Goal: Task Accomplishment & Management: Manage account settings

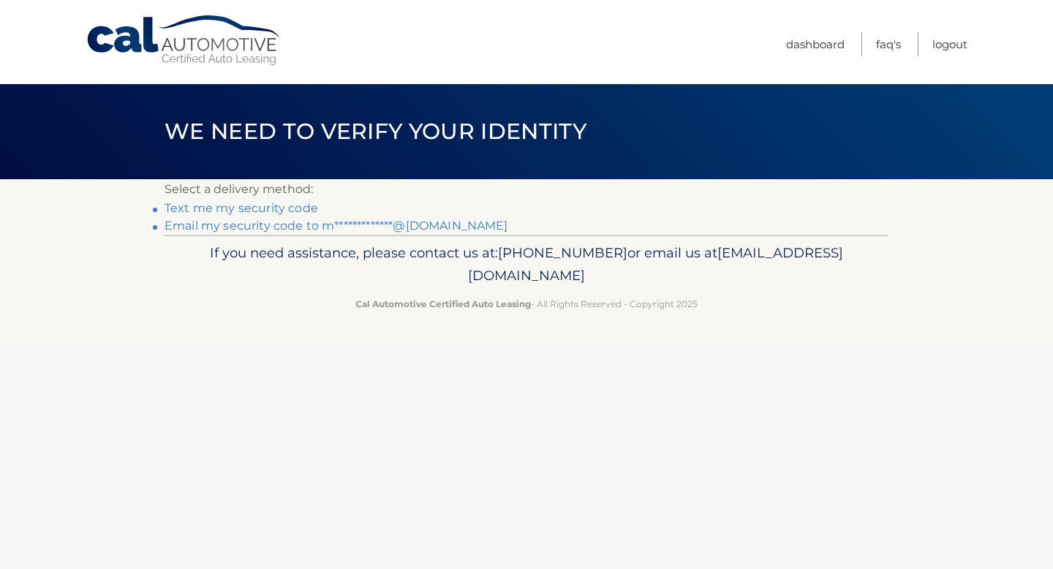
click at [337, 227] on link "**********" at bounding box center [336, 226] width 344 height 14
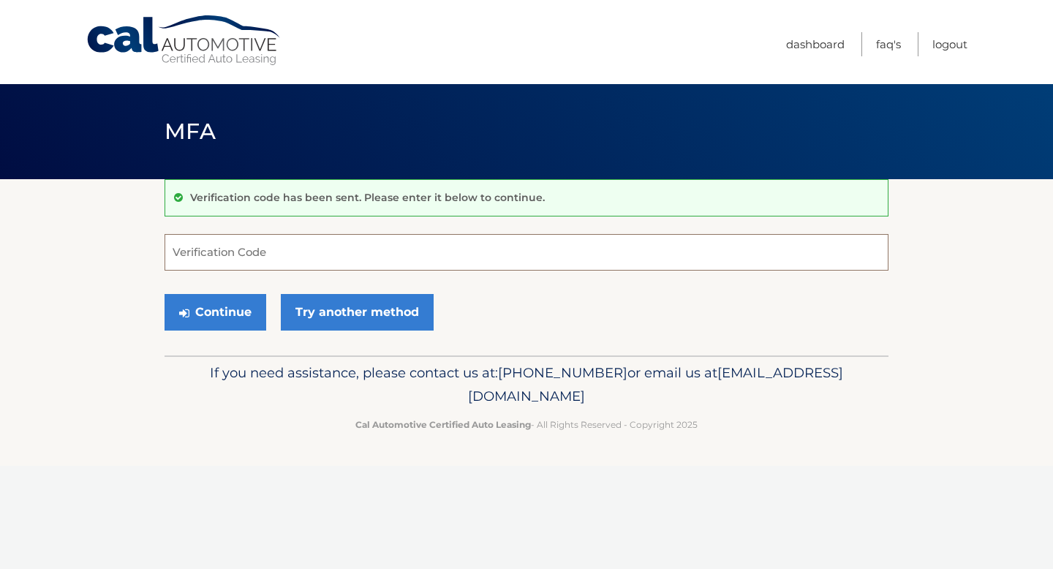
click at [442, 254] on input "Verification Code" at bounding box center [526, 252] width 724 height 37
paste input "100866"
type input "100866"
click at [230, 304] on button "Continue" at bounding box center [215, 312] width 102 height 37
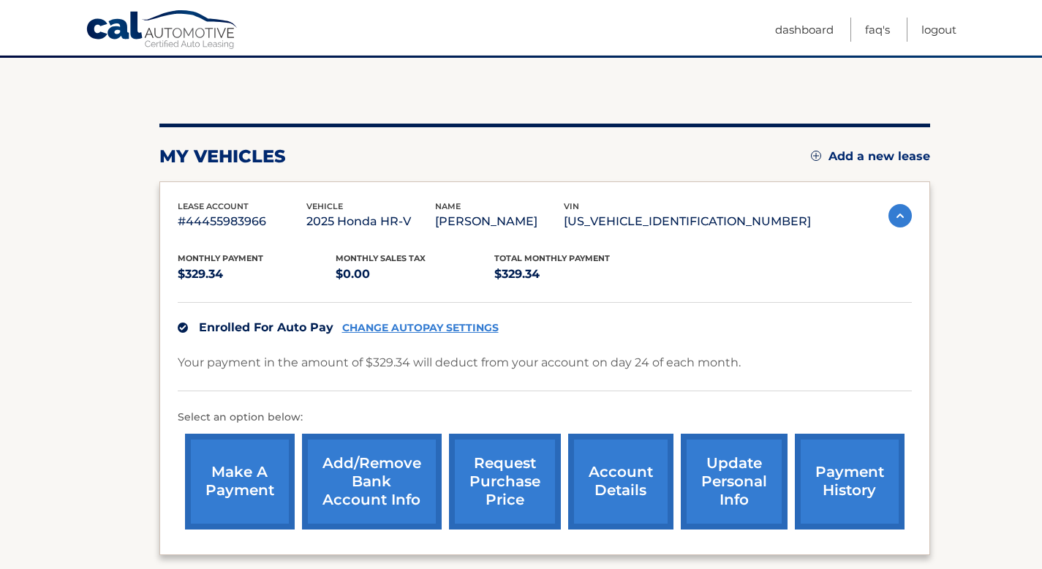
scroll to position [122, 0]
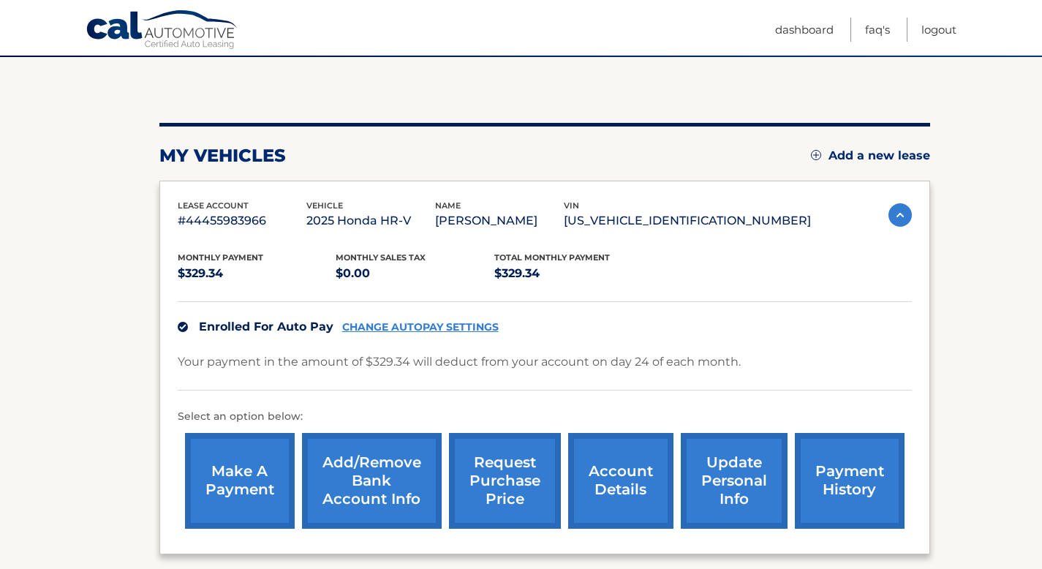
click at [453, 325] on link "CHANGE AUTOPAY SETTINGS" at bounding box center [420, 327] width 156 height 12
click at [619, 474] on link "account details" at bounding box center [620, 481] width 105 height 96
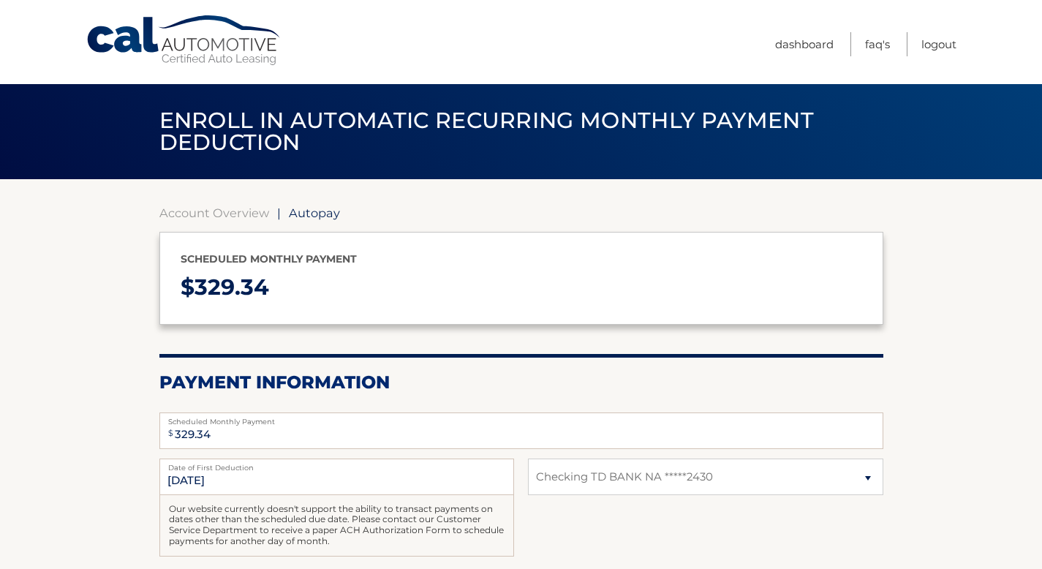
select select "MTJkY2FkODEtNTdiZC00YzBlLThjOTgtNTdiN2JlYzFlY2Fh"
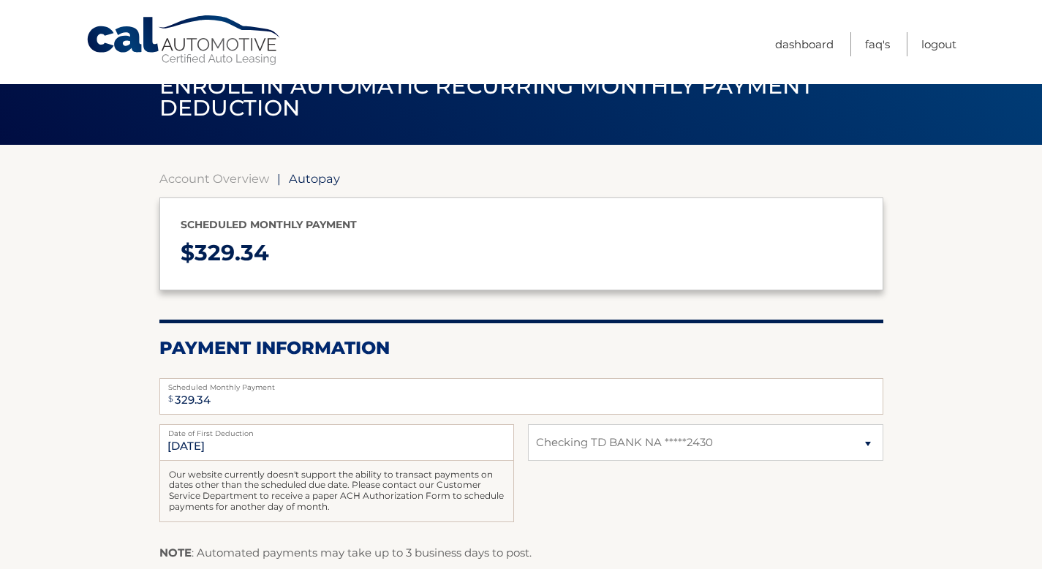
scroll to position [118, 0]
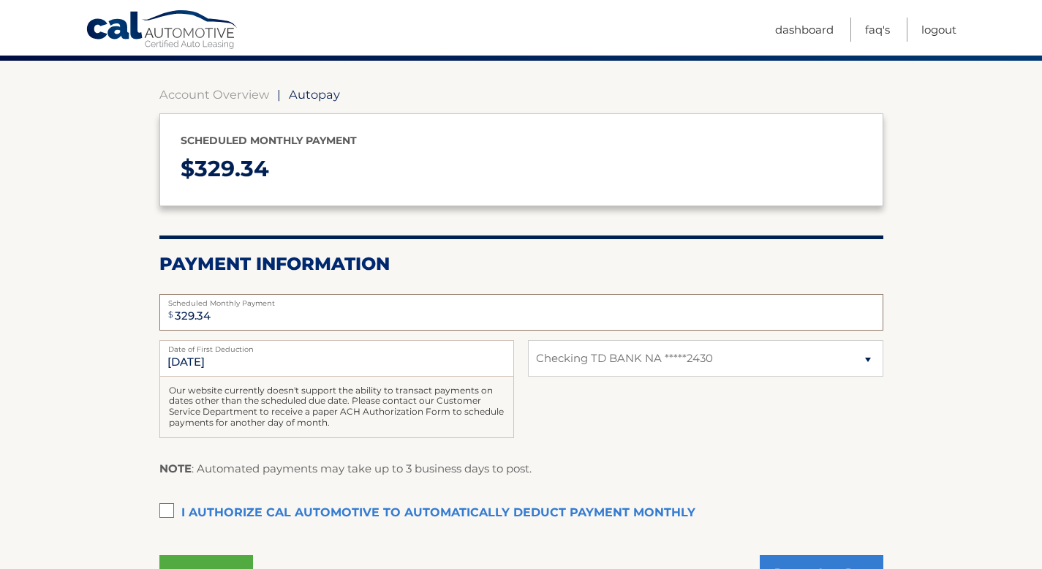
click at [225, 317] on input "329.34" at bounding box center [521, 312] width 724 height 37
drag, startPoint x: 228, startPoint y: 317, endPoint x: 126, endPoint y: 310, distance: 102.6
click at [126, 310] on section "Account Overview | Autopay Scheduled monthly payment $ 329.34 Payment Informati…" at bounding box center [521, 340] width 1042 height 559
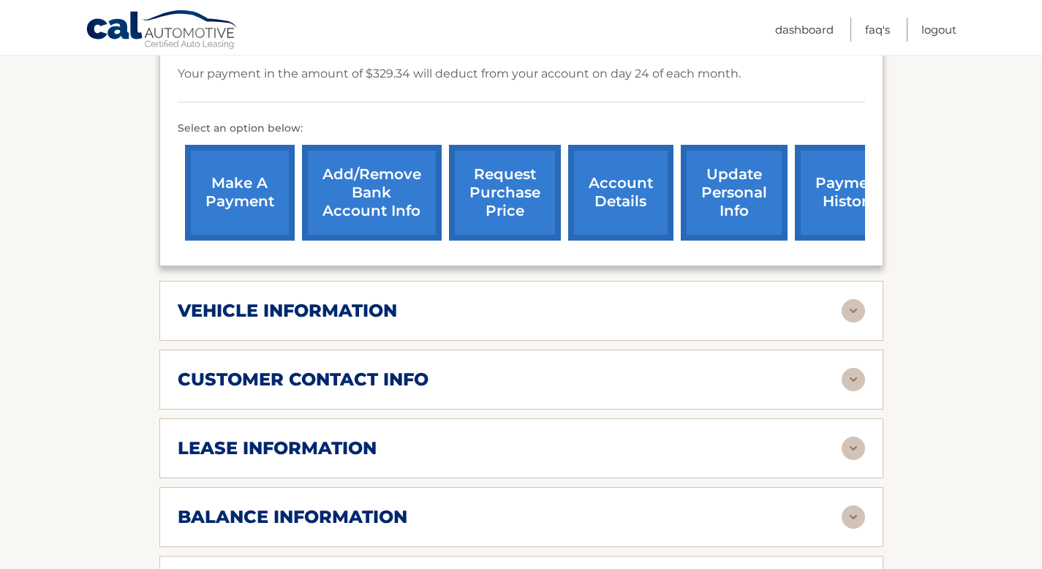
scroll to position [447, 0]
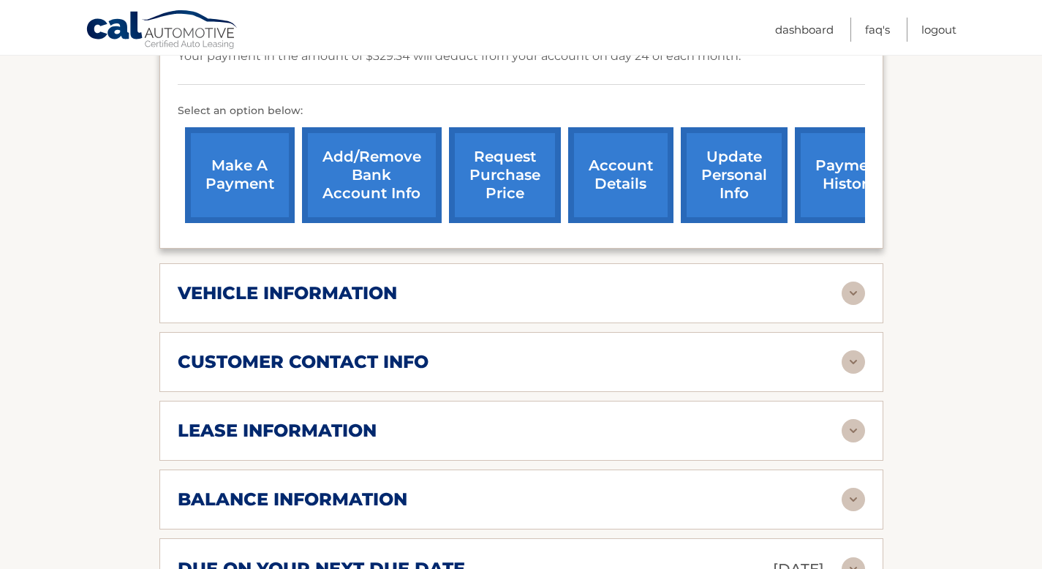
click at [548, 285] on div "vehicle information" at bounding box center [510, 293] width 664 height 22
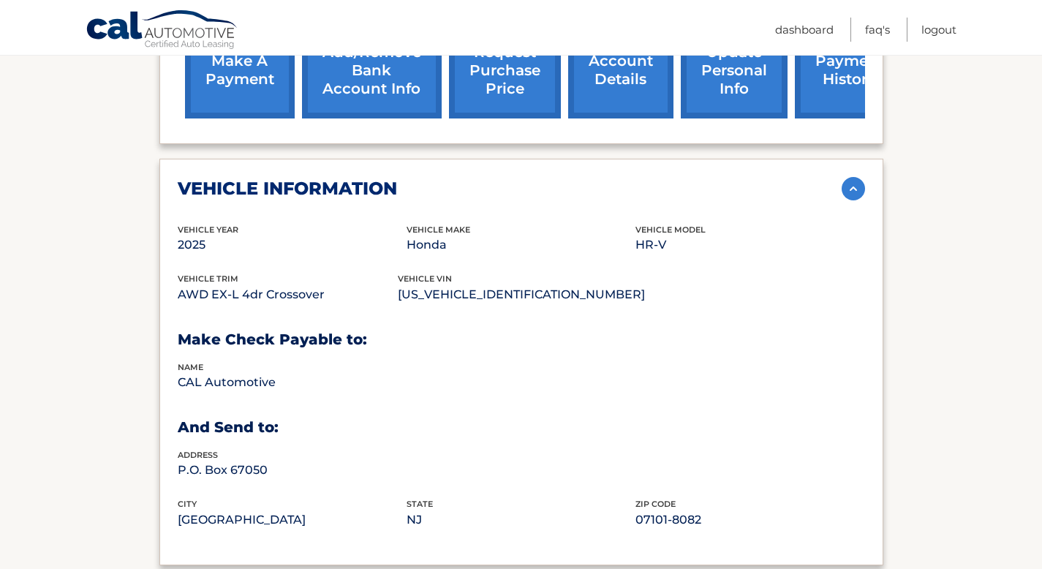
scroll to position [703, 0]
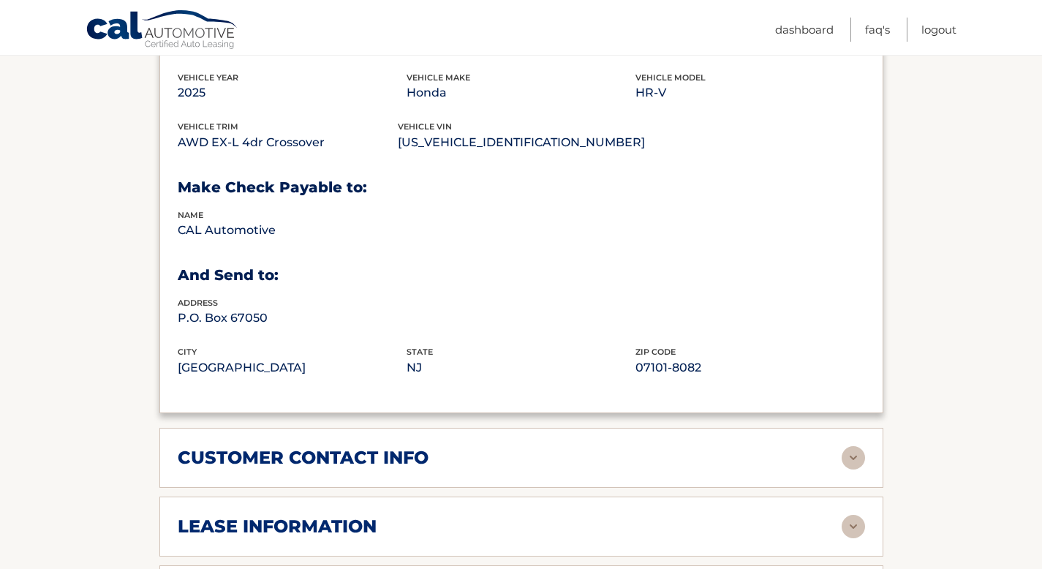
click at [490, 459] on div "customer contact info" at bounding box center [510, 458] width 664 height 22
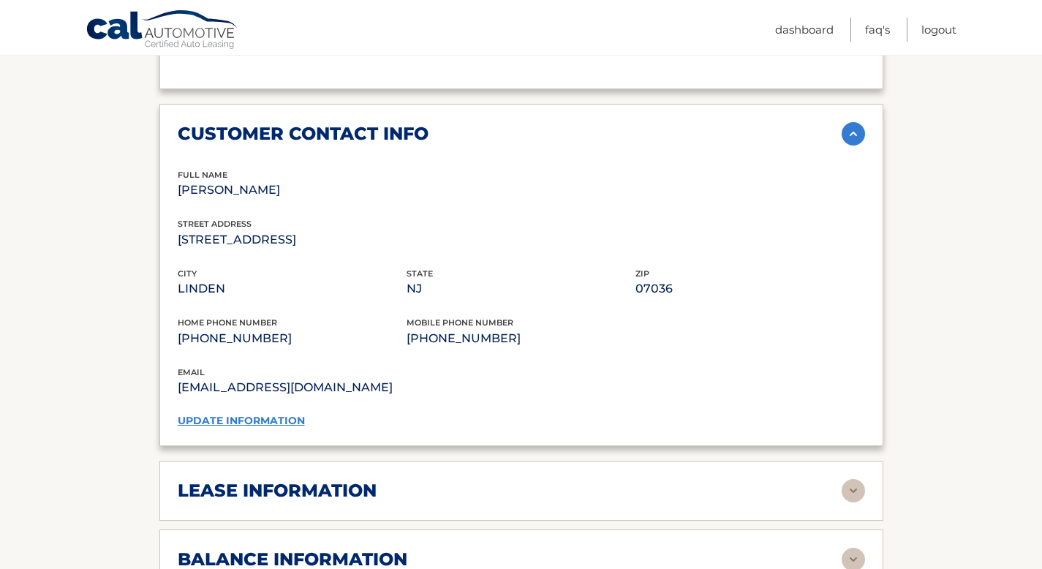
scroll to position [1225, 0]
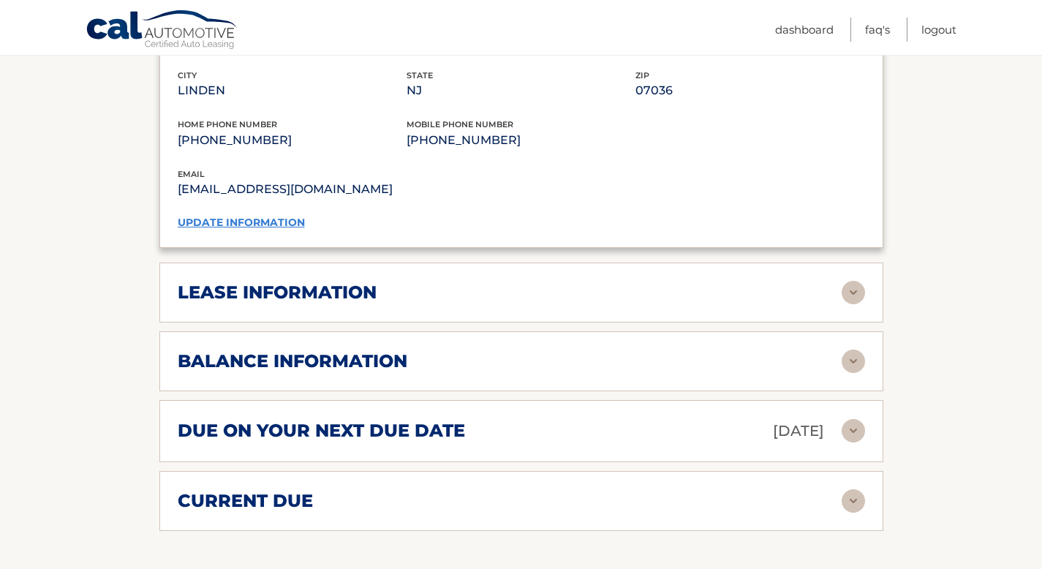
click at [490, 282] on div "lease information" at bounding box center [510, 292] width 664 height 22
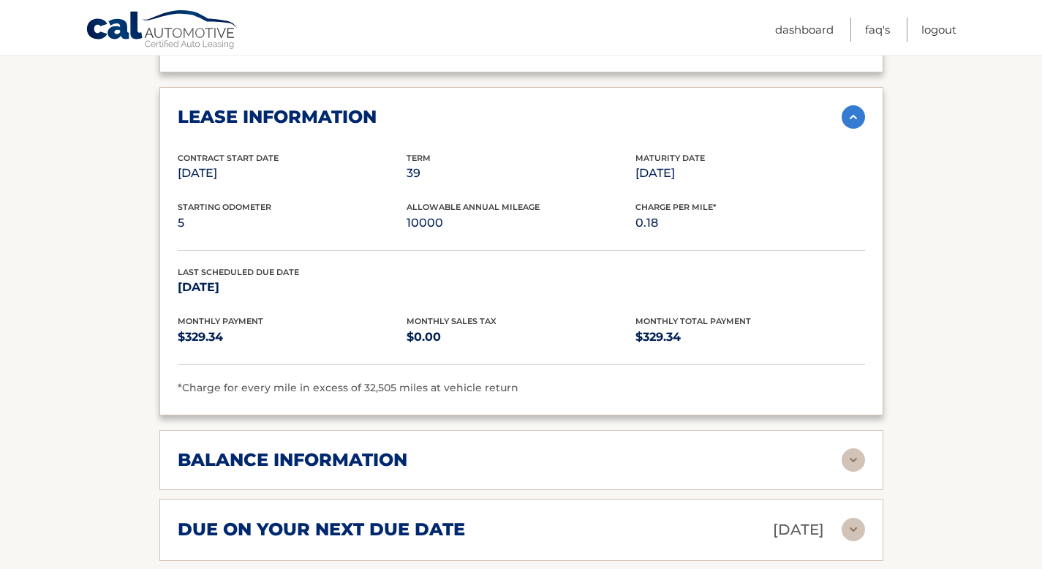
scroll to position [1429, 0]
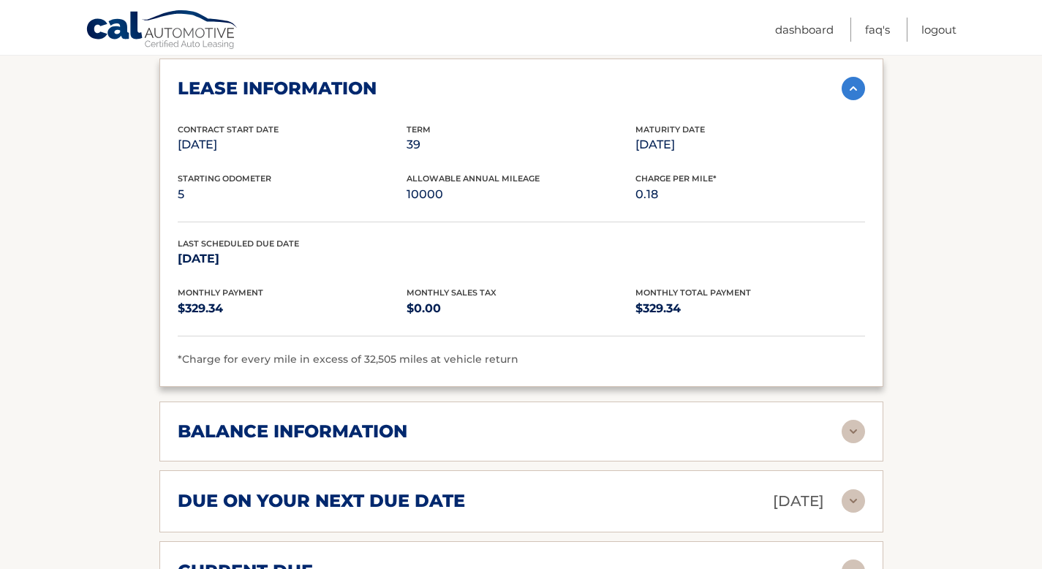
click at [426, 423] on div "balance information" at bounding box center [510, 431] width 664 height 22
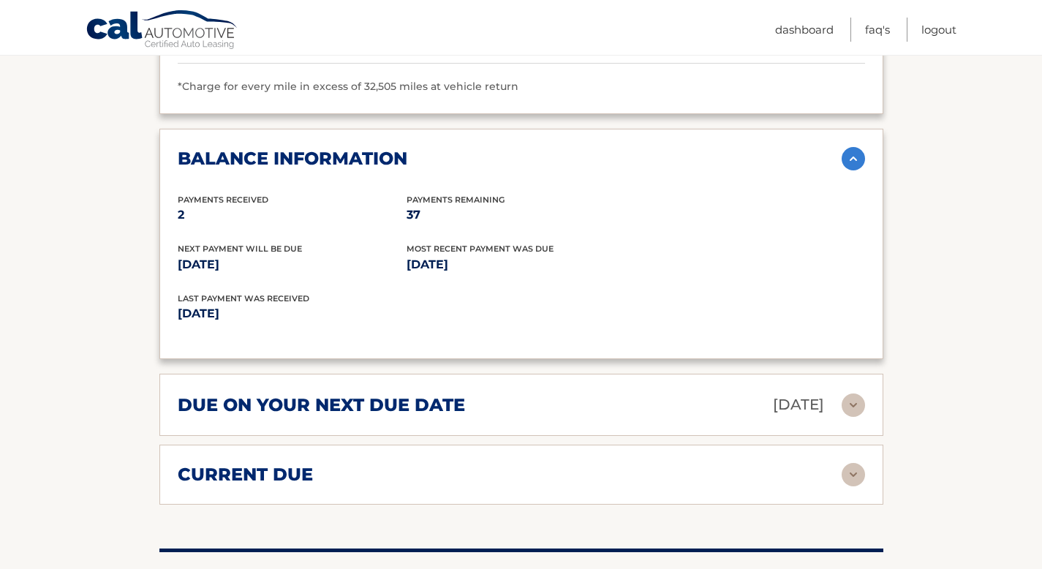
scroll to position [1750, 0]
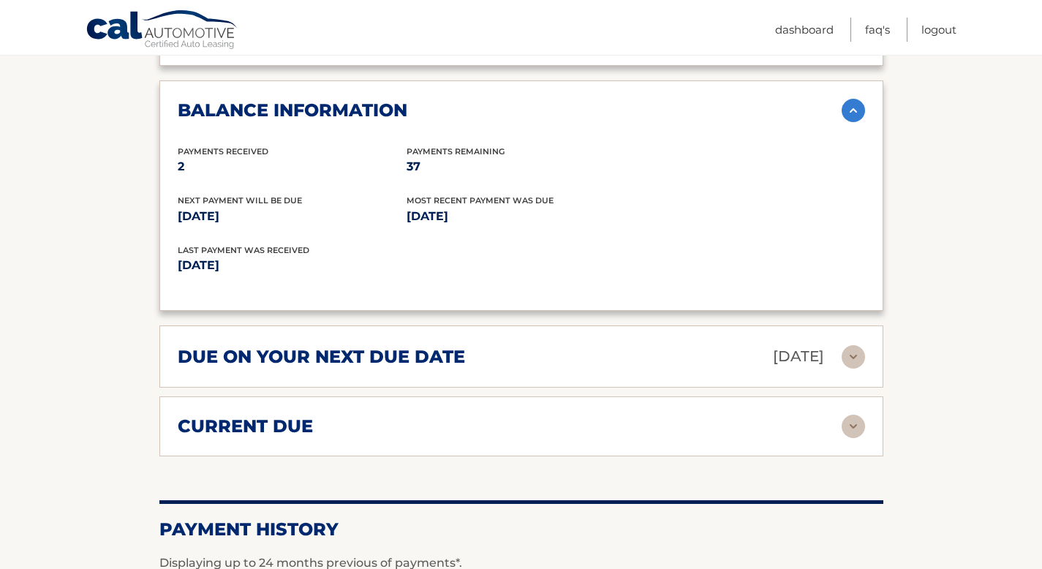
click at [436, 347] on h2 "due on your next due date" at bounding box center [321, 357] width 287 height 22
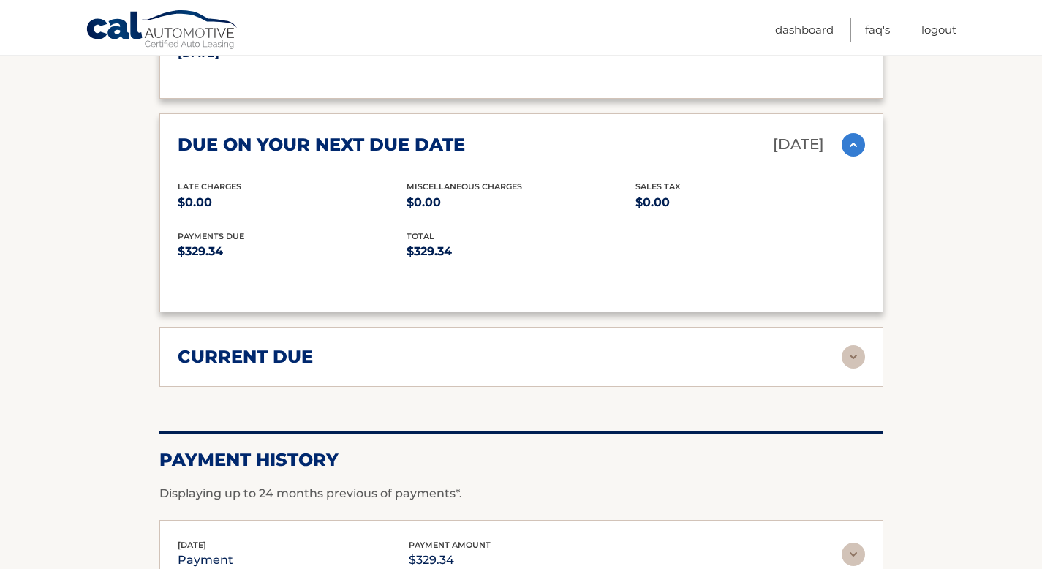
scroll to position [1997, 0]
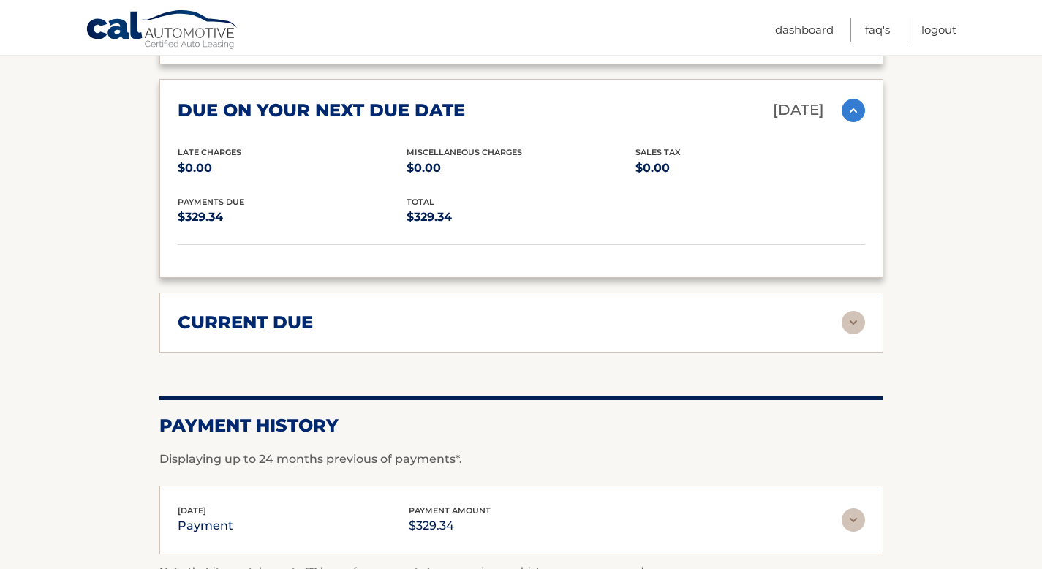
click at [440, 338] on div "current due Late Charges $0.00 Miscelleneous Charges* $0.00 Sales Tax $0.00 pay…" at bounding box center [521, 322] width 724 height 60
click at [442, 327] on div "current due Late Charges $0.00 Miscelleneous Charges* $0.00 Sales Tax $0.00 pay…" at bounding box center [521, 322] width 724 height 60
click at [445, 320] on div "current due" at bounding box center [510, 322] width 664 height 22
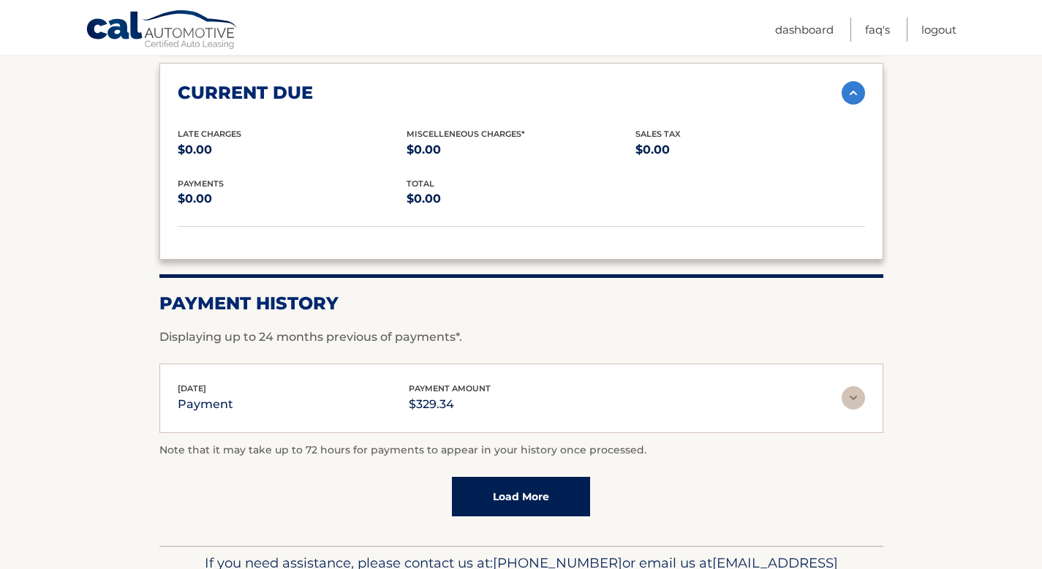
scroll to position [2257, 0]
